Goal: Find specific page/section: Find specific page/section

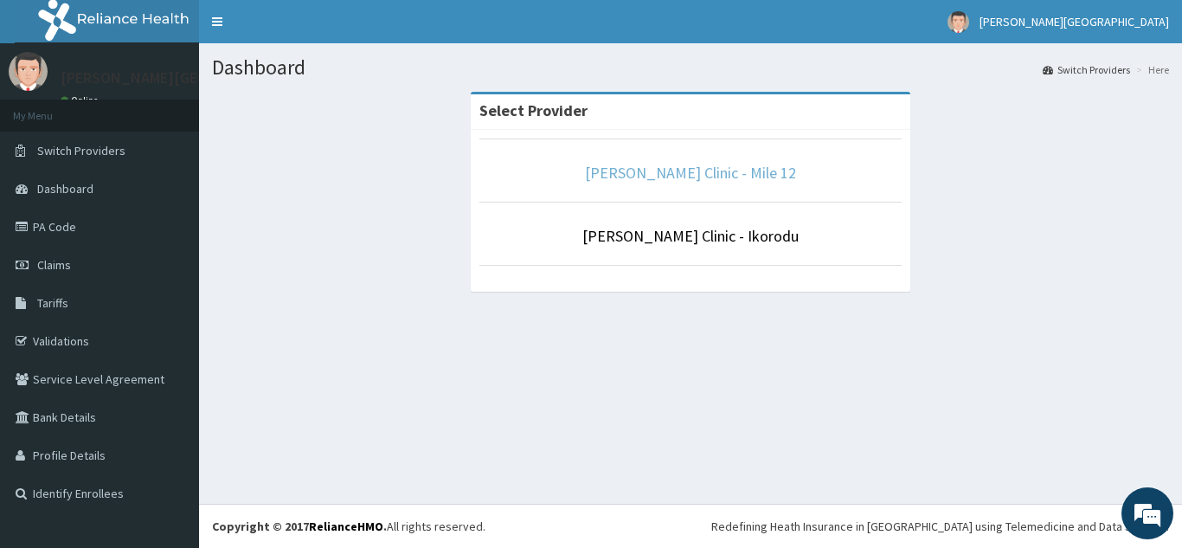
click at [661, 180] on link "[PERSON_NAME] Clinic - Mile 12" at bounding box center [690, 173] width 211 height 20
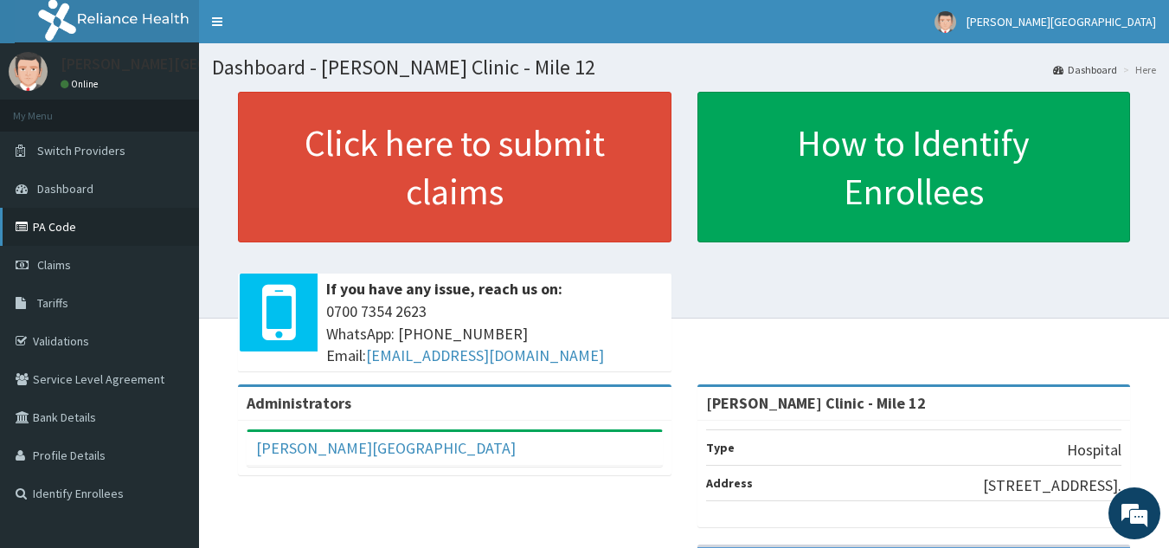
click at [73, 225] on link "PA Code" at bounding box center [99, 227] width 199 height 38
